Goal: Information Seeking & Learning: Learn about a topic

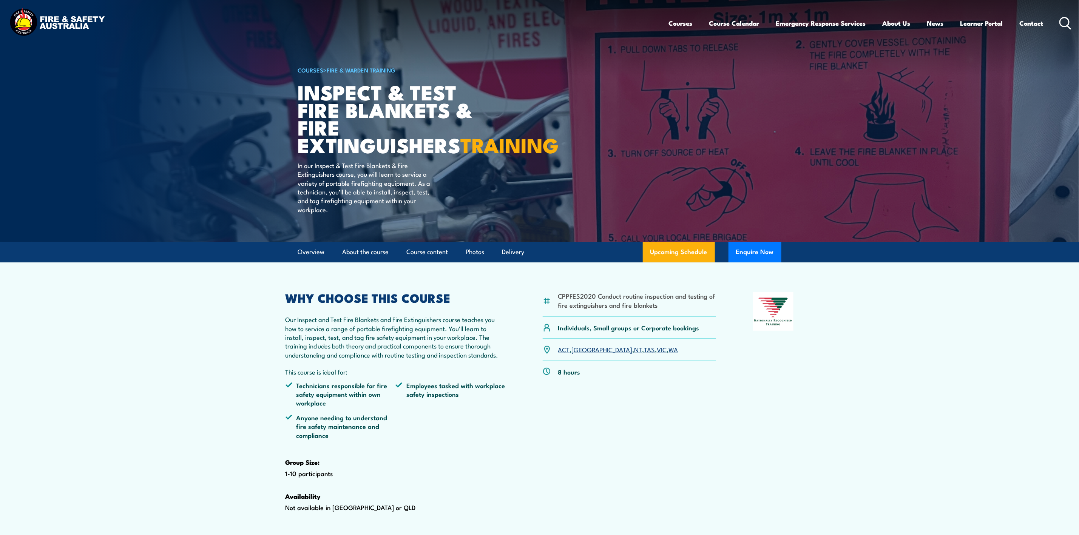
click at [1061, 24] on circle at bounding box center [1064, 21] width 9 height 9
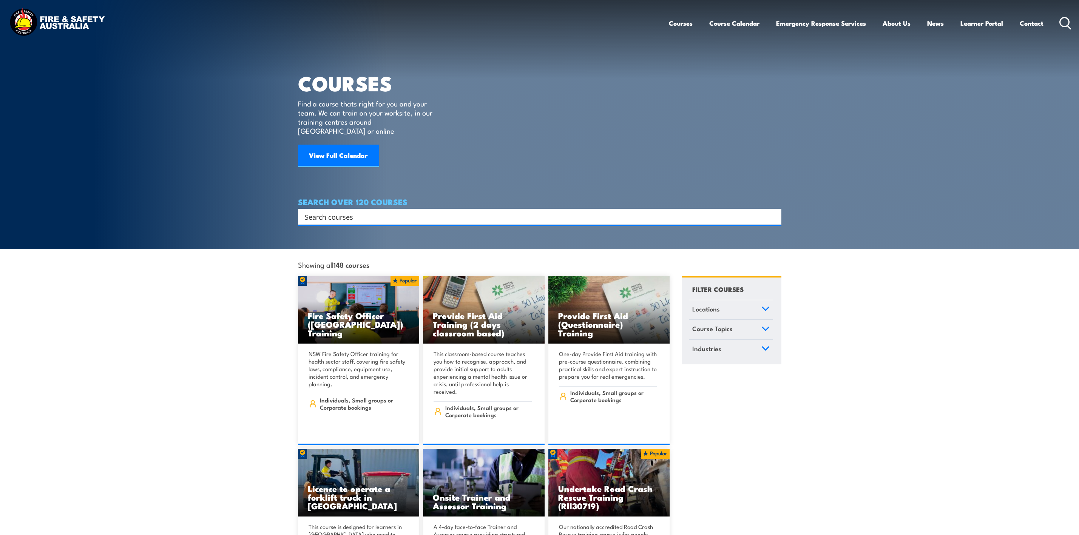
click at [391, 212] on input "Search input" at bounding box center [535, 216] width 460 height 11
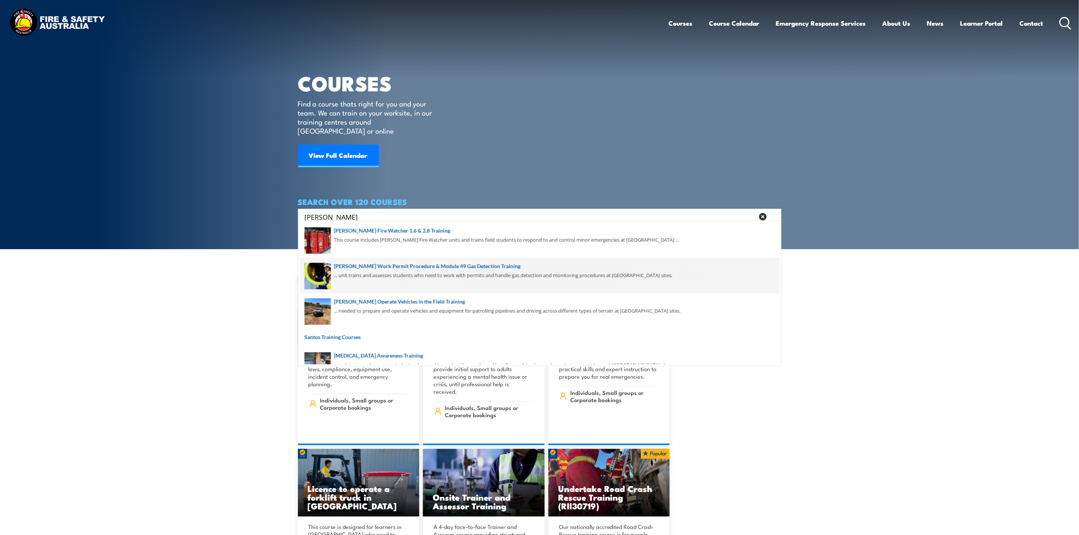
type input "[PERSON_NAME]"
click at [358, 265] on span at bounding box center [539, 276] width 479 height 36
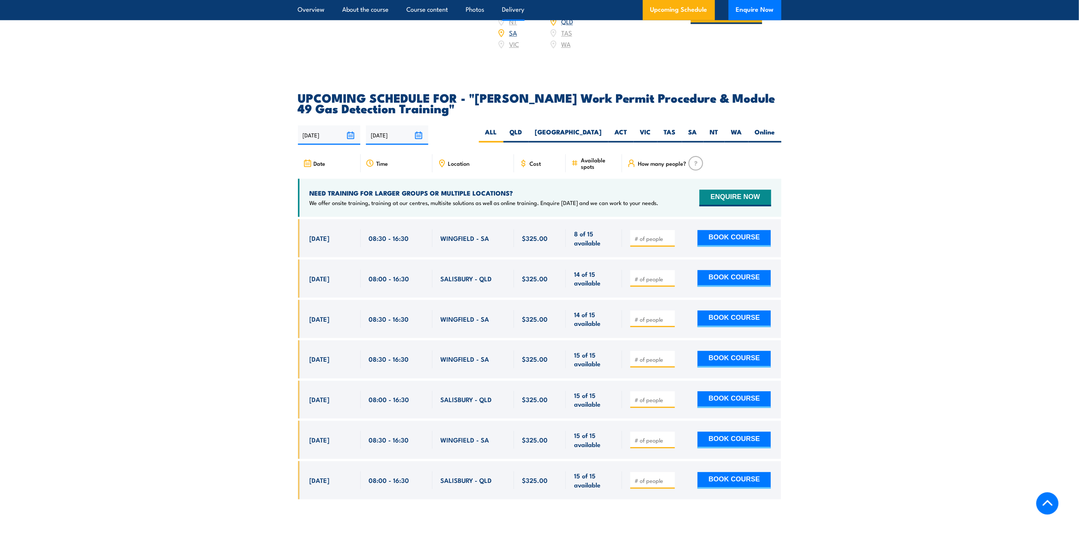
scroll to position [1247, 0]
